Goal: Register for event/course

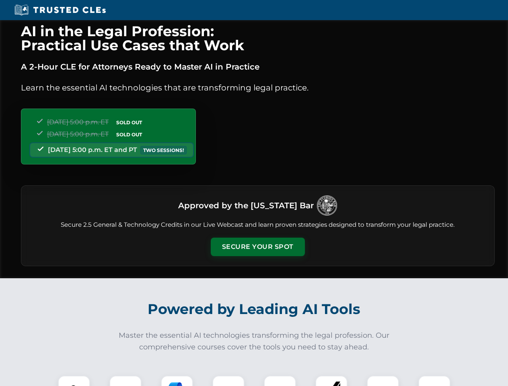
click at [257, 247] on button "Secure Your Spot" at bounding box center [258, 247] width 94 height 19
click at [74, 381] on img at bounding box center [73, 391] width 23 height 23
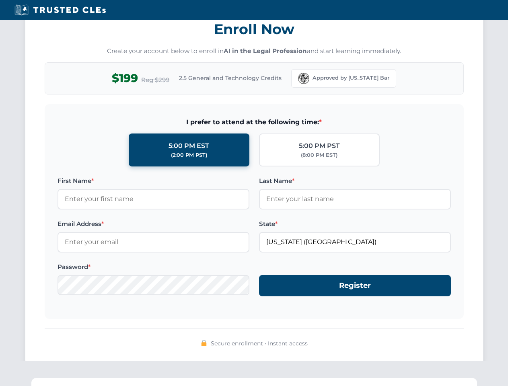
scroll to position [790, 0]
